Goal: Check status: Check status

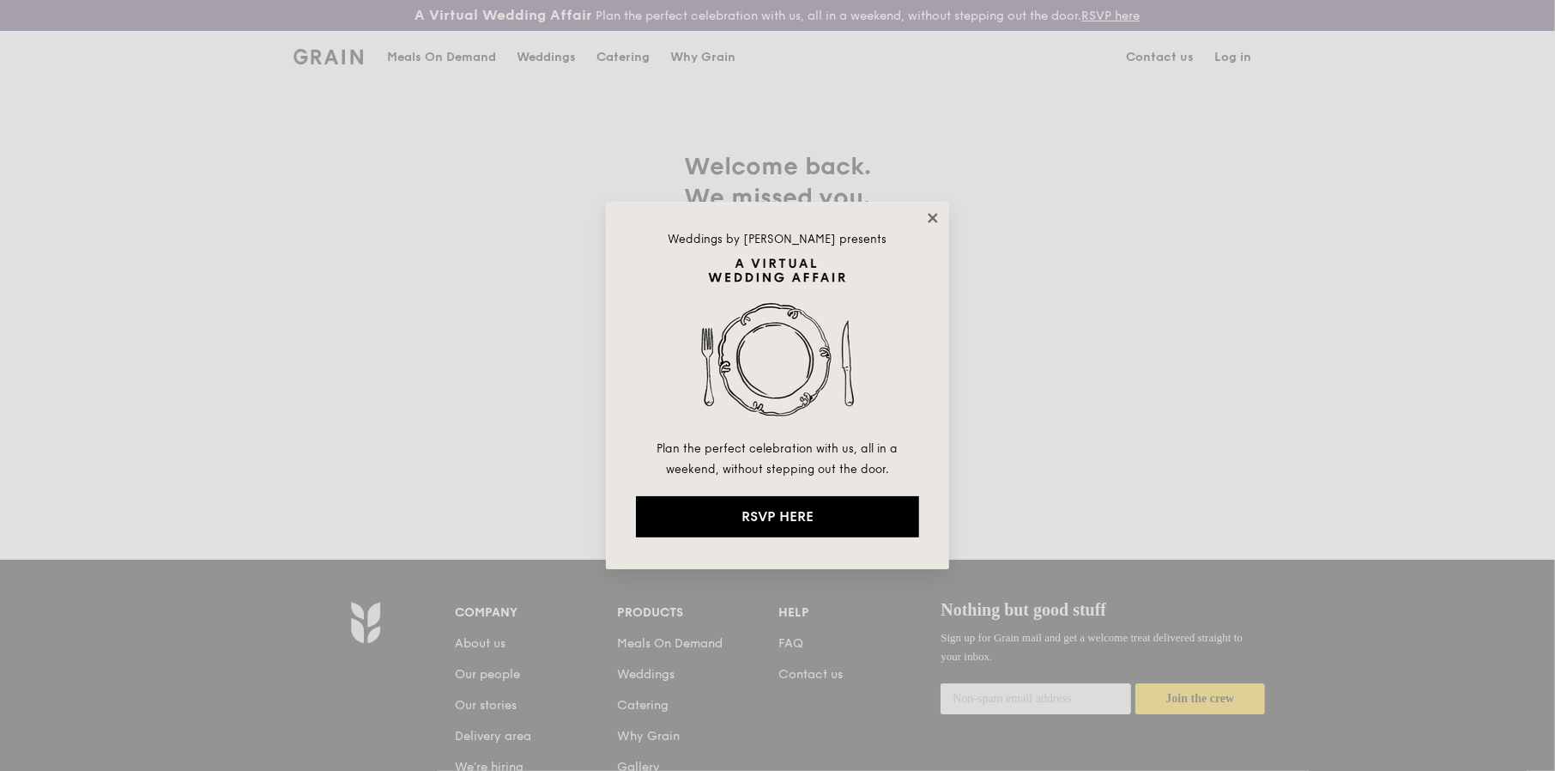
click at [934, 217] on icon at bounding box center [932, 217] width 9 height 9
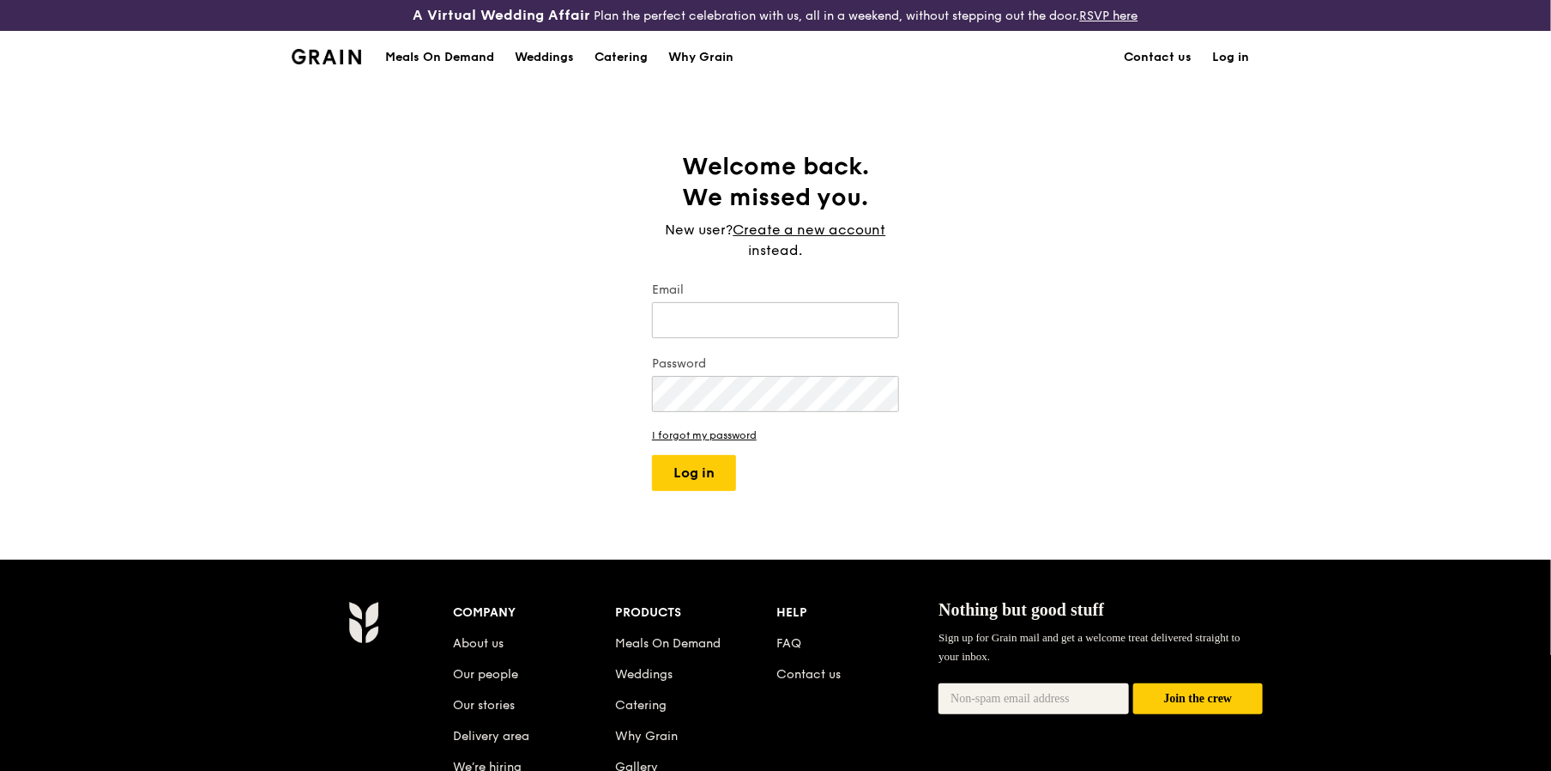
click at [1235, 59] on link "Log in" at bounding box center [1230, 57] width 57 height 51
click at [783, 314] on input "Email" at bounding box center [775, 320] width 247 height 36
type input "[EMAIL_ADDRESS][DOMAIN_NAME]"
click at [652, 455] on button "Log in" at bounding box center [694, 473] width 84 height 36
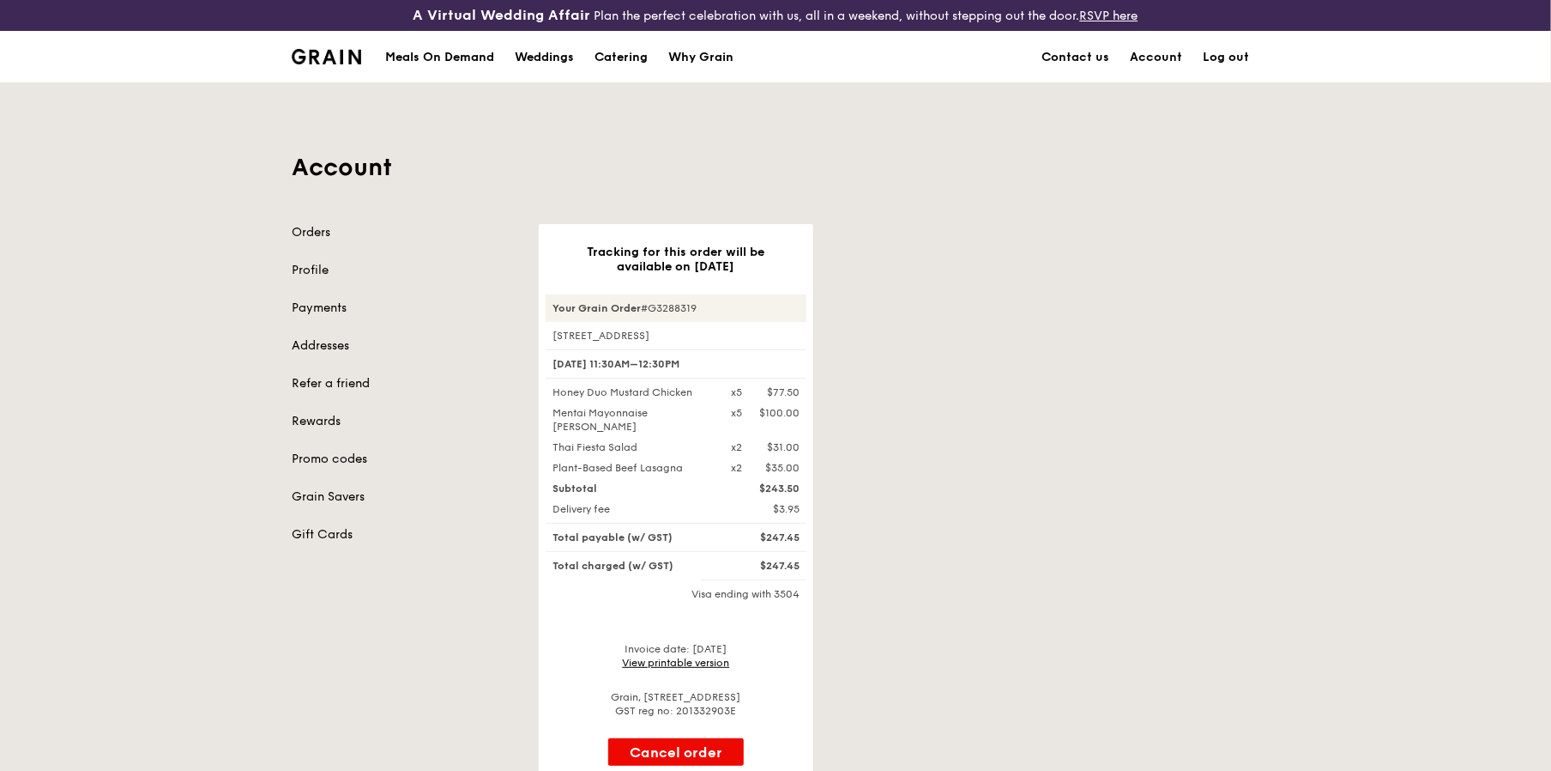
click at [1284, 325] on div "Account Orders Profile Payments Addresses Refer a friend Rewards Promo codes Gr…" at bounding box center [775, 434] width 1551 height 704
click at [682, 664] on link "View printable version" at bounding box center [676, 662] width 107 height 12
